Goal: Task Accomplishment & Management: Complete application form

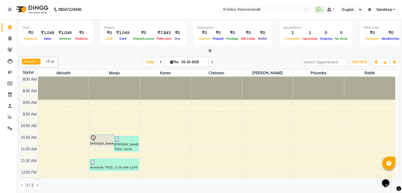
scroll to position [2, 0]
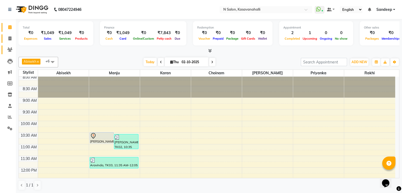
drag, startPoint x: 9, startPoint y: 39, endPoint x: 13, endPoint y: 49, distance: 10.9
click at [10, 39] on icon at bounding box center [9, 38] width 3 height 4
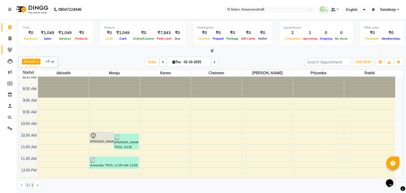
select select "service"
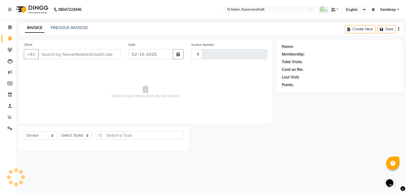
type input "2429"
select select "7111"
click at [74, 136] on select "Select Stylist" at bounding box center [75, 135] width 33 height 8
select select "90046"
click at [59, 132] on select "Select Stylist Abisekh [PERSON_NAME] Choinam Karan Manju Owner [PERSON_NAME] [P…" at bounding box center [75, 135] width 33 height 8
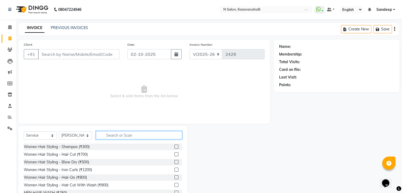
click at [111, 134] on input "text" at bounding box center [139, 135] width 86 height 8
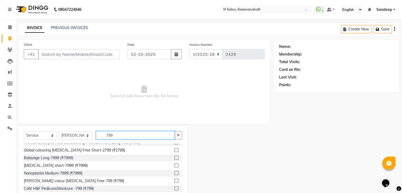
scroll to position [8, 0]
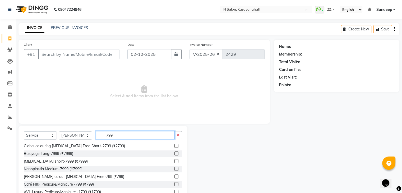
type input "799"
click at [174, 184] on label at bounding box center [176, 184] width 4 height 4
click at [174, 184] on input "checkbox" at bounding box center [175, 184] width 3 height 3
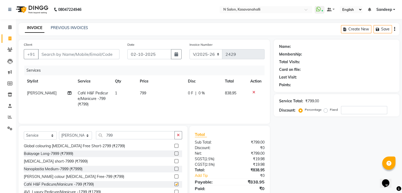
checkbox input "false"
drag, startPoint x: 119, startPoint y: 139, endPoint x: 118, endPoint y: 135, distance: 3.7
click at [119, 139] on input "799" at bounding box center [135, 135] width 79 height 8
type input "7"
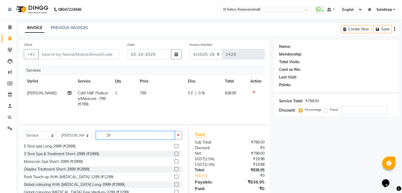
scroll to position [0, 0]
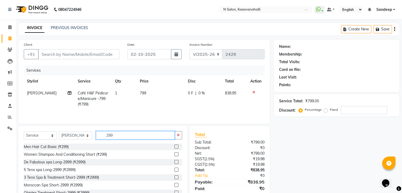
type input "299"
click at [174, 147] on label at bounding box center [176, 147] width 4 height 4
click at [174, 147] on input "checkbox" at bounding box center [175, 146] width 3 height 3
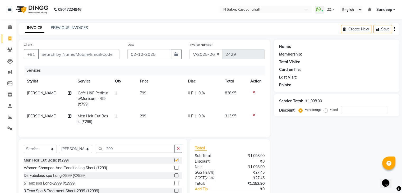
checkbox input "false"
click at [139, 151] on input "299" at bounding box center [135, 149] width 79 height 8
type input "2"
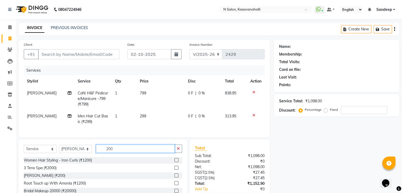
type input "200"
click at [174, 177] on label at bounding box center [176, 175] width 4 height 4
click at [174, 177] on input "checkbox" at bounding box center [175, 175] width 3 height 3
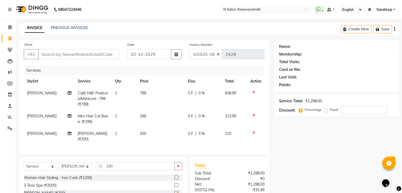
checkbox input "false"
click at [37, 117] on span "[PERSON_NAME]" at bounding box center [42, 116] width 30 height 5
select select "90046"
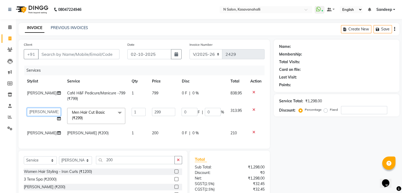
click at [39, 115] on select "[PERSON_NAME] [PERSON_NAME] Choinam [PERSON_NAME] Owner [PERSON_NAME] [PERSON_N…" at bounding box center [44, 112] width 34 height 8
select select "86035"
click at [45, 134] on span "[PERSON_NAME]" at bounding box center [42, 133] width 30 height 5
select select "90046"
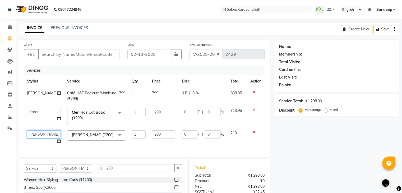
click at [45, 134] on select "[PERSON_NAME] [PERSON_NAME] Choinam [PERSON_NAME] Owner [PERSON_NAME] [PERSON_N…" at bounding box center [44, 134] width 34 height 8
click at [27, 130] on select "[PERSON_NAME] [PERSON_NAME] Choinam [PERSON_NAME] Owner [PERSON_NAME] [PERSON_N…" at bounding box center [44, 134] width 34 height 8
click at [54, 54] on input "Client" at bounding box center [78, 54] width 81 height 10
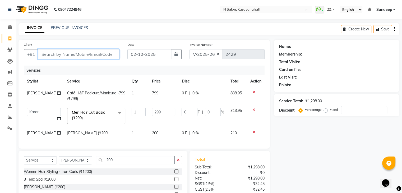
type input "7"
type input "0"
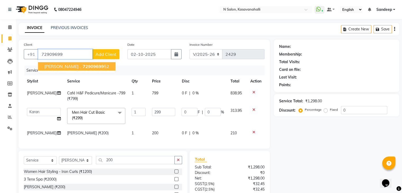
click at [53, 66] on span "[PERSON_NAME] ." at bounding box center [62, 66] width 36 height 5
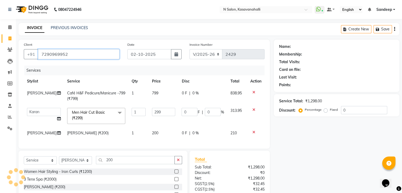
type input "7290969952"
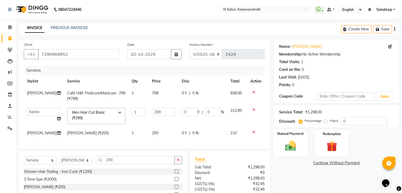
click at [284, 147] on img at bounding box center [290, 145] width 18 height 13
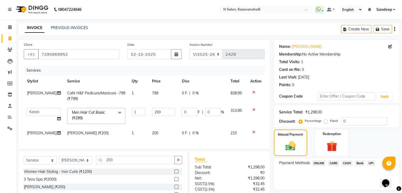
scroll to position [53, 0]
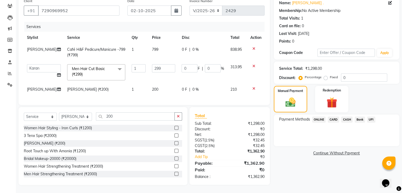
click at [335, 117] on span "CARD" at bounding box center [333, 120] width 11 height 6
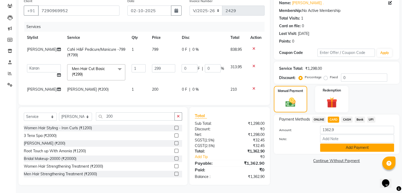
click at [353, 143] on button "Add Payment" at bounding box center [357, 147] width 74 height 8
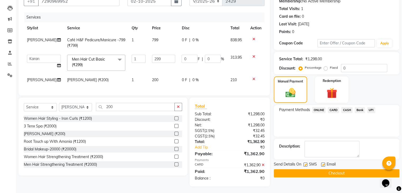
scroll to position [64, 0]
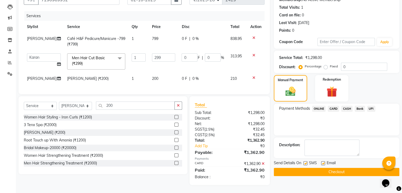
drag, startPoint x: 334, startPoint y: 163, endPoint x: 337, endPoint y: 162, distance: 2.7
click at [335, 168] on button "Checkout" at bounding box center [336, 172] width 125 height 8
